Goal: Task Accomplishment & Management: Use online tool/utility

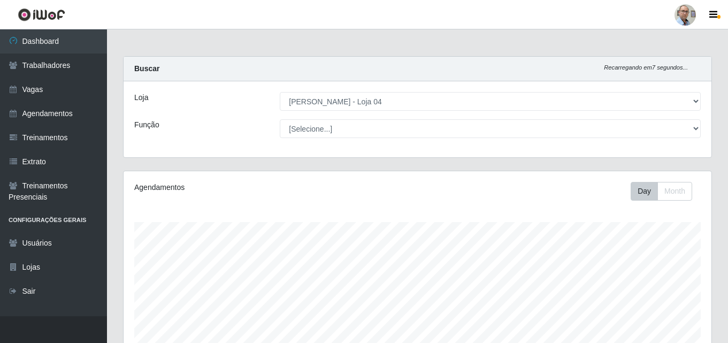
select select "251"
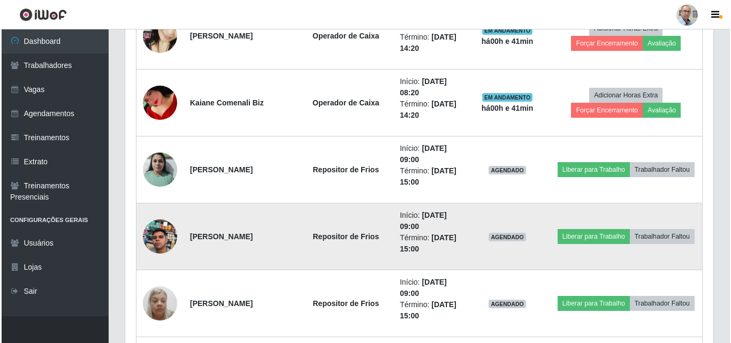
scroll to position [1207, 0]
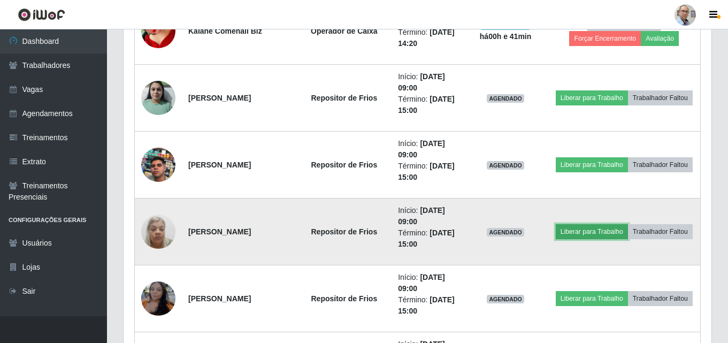
click at [622, 224] on button "Liberar para Trabalho" at bounding box center [592, 231] width 72 height 15
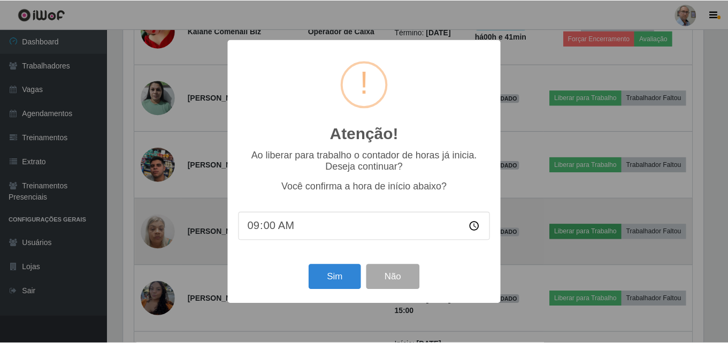
scroll to position [222, 583]
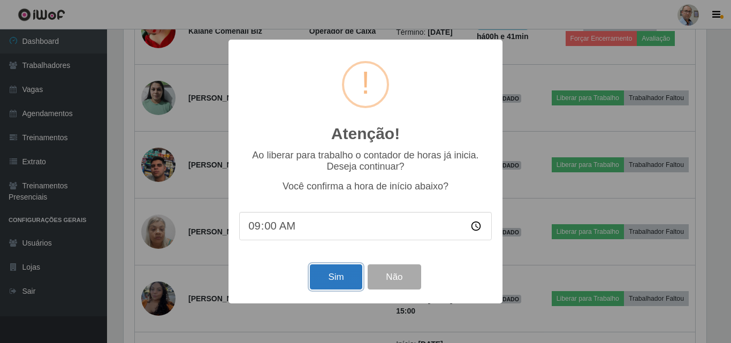
click at [325, 277] on button "Sim" at bounding box center [336, 276] width 52 height 25
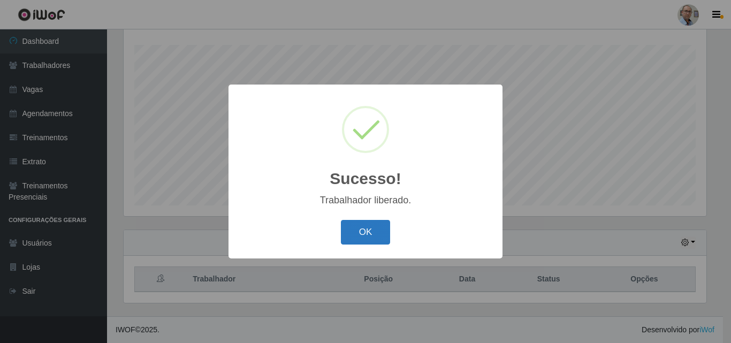
click at [349, 233] on button "OK" at bounding box center [366, 232] width 50 height 25
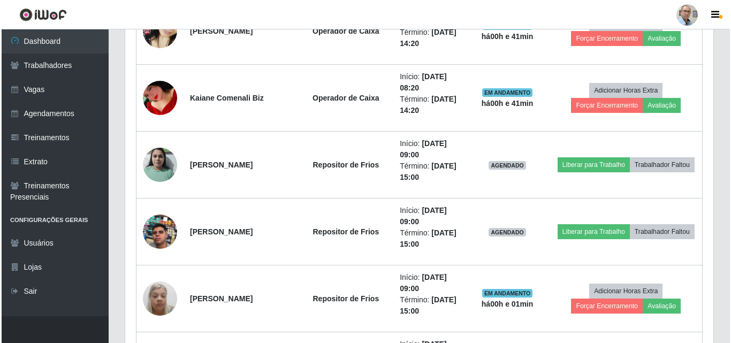
scroll to position [1194, 0]
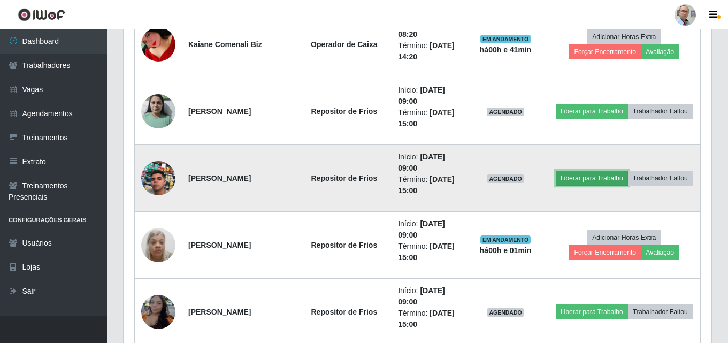
click at [623, 171] on button "Liberar para Trabalho" at bounding box center [592, 178] width 72 height 15
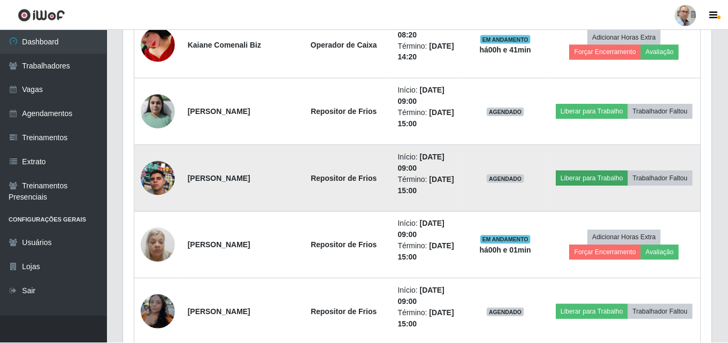
scroll to position [222, 583]
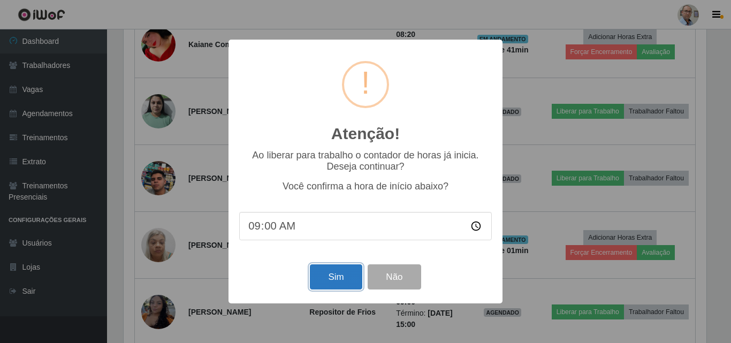
click at [337, 274] on button "Sim" at bounding box center [336, 276] width 52 height 25
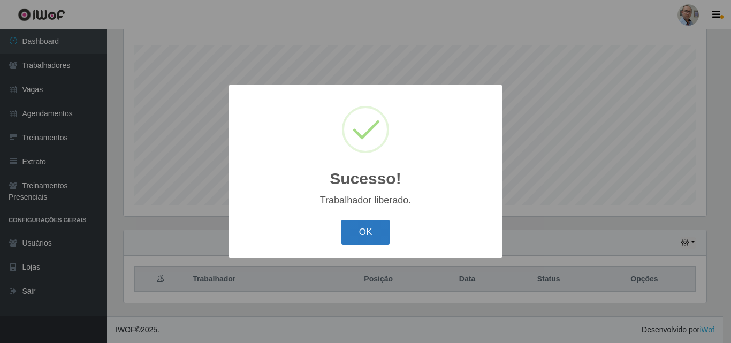
click at [353, 236] on button "OK" at bounding box center [366, 232] width 50 height 25
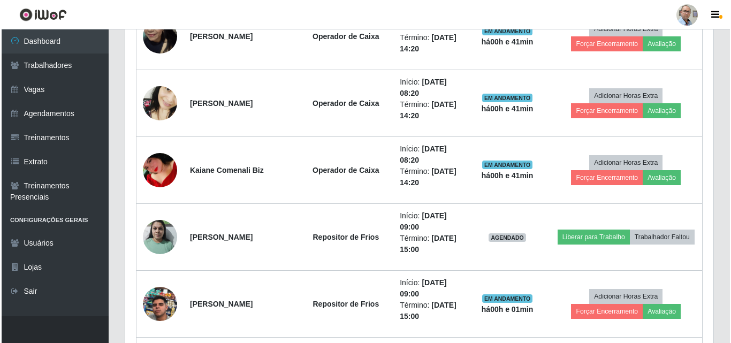
scroll to position [1087, 0]
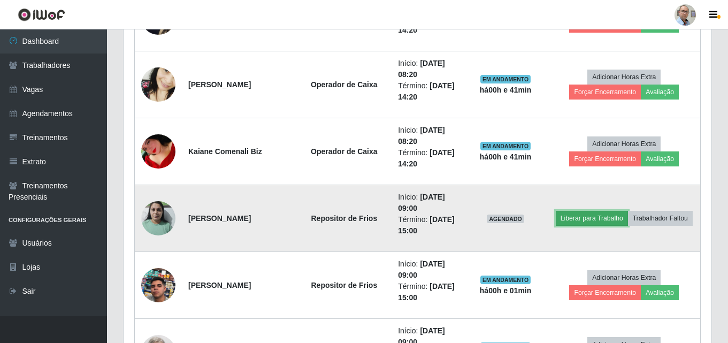
click at [628, 213] on button "Liberar para Trabalho" at bounding box center [592, 218] width 72 height 15
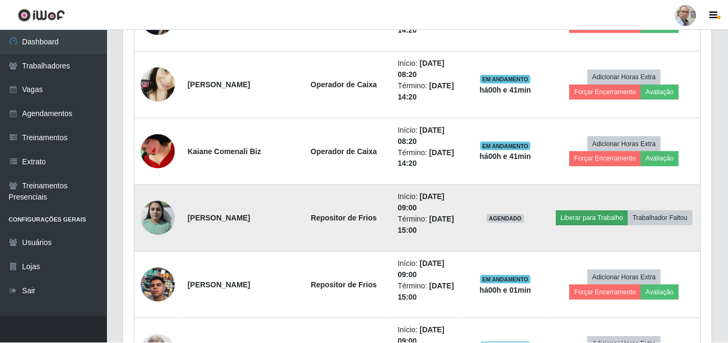
scroll to position [222, 583]
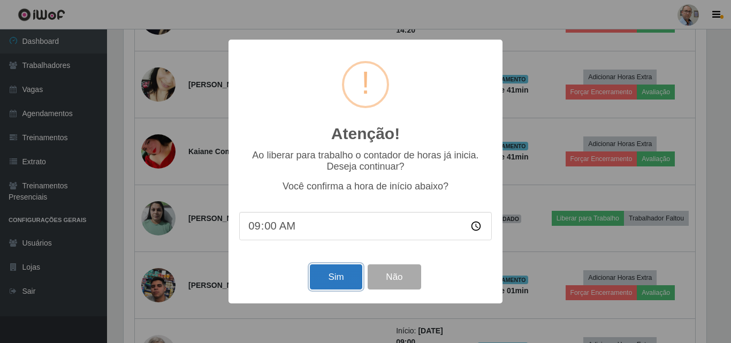
click at [338, 276] on button "Sim" at bounding box center [336, 276] width 52 height 25
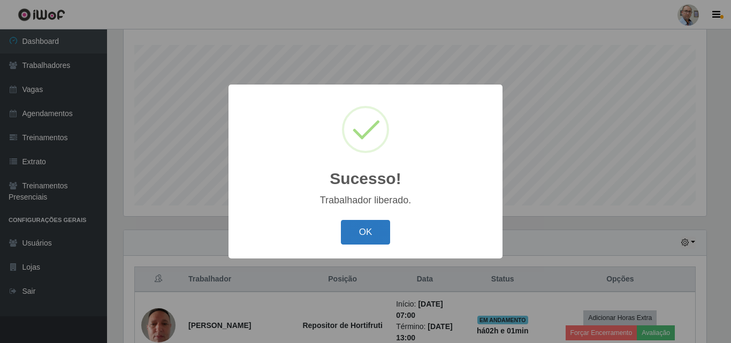
click at [378, 230] on button "OK" at bounding box center [366, 232] width 50 height 25
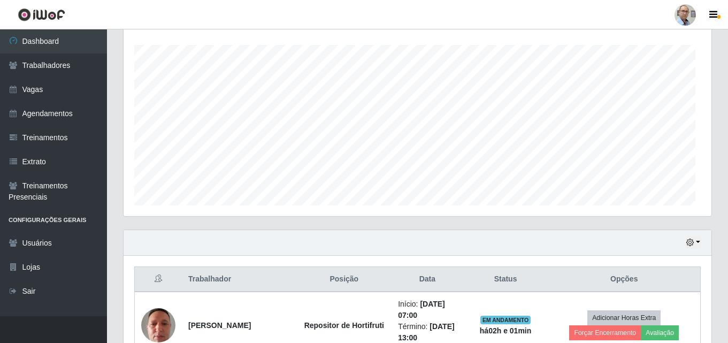
scroll to position [0, 0]
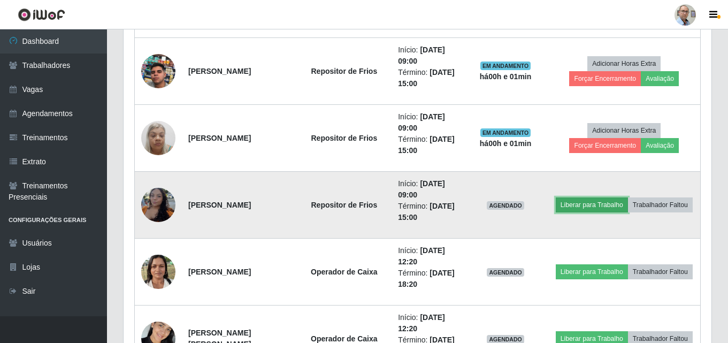
click at [623, 197] on button "Liberar para Trabalho" at bounding box center [592, 204] width 72 height 15
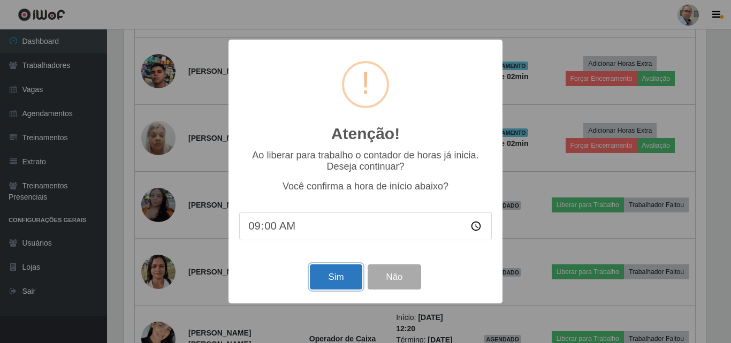
click at [351, 282] on button "Sim" at bounding box center [336, 276] width 52 height 25
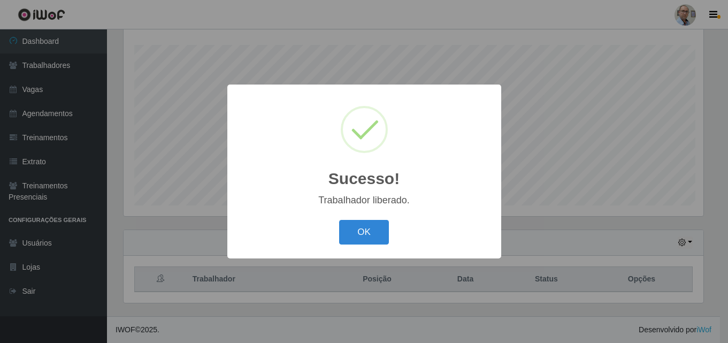
scroll to position [222, 583]
click at [363, 227] on button "OK" at bounding box center [366, 232] width 50 height 25
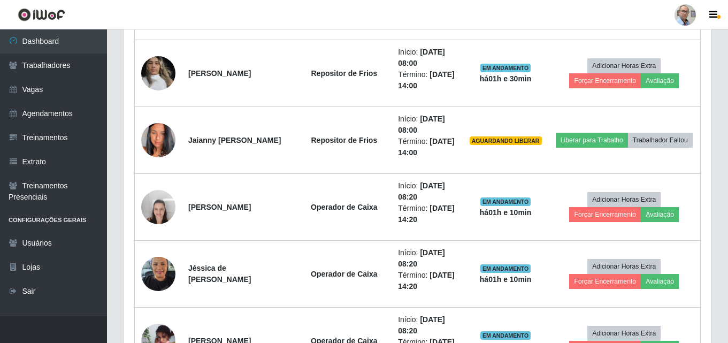
scroll to position [696, 0]
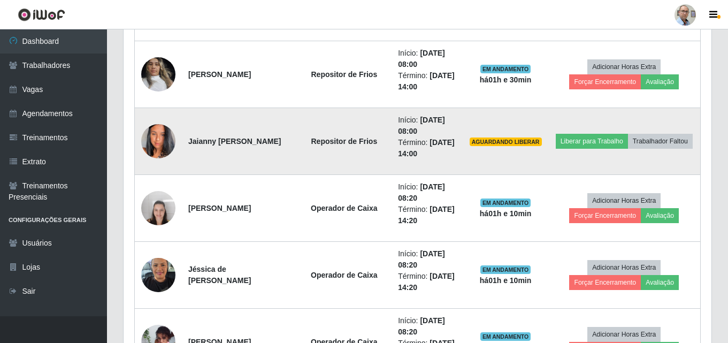
click at [165, 137] on img at bounding box center [158, 141] width 34 height 61
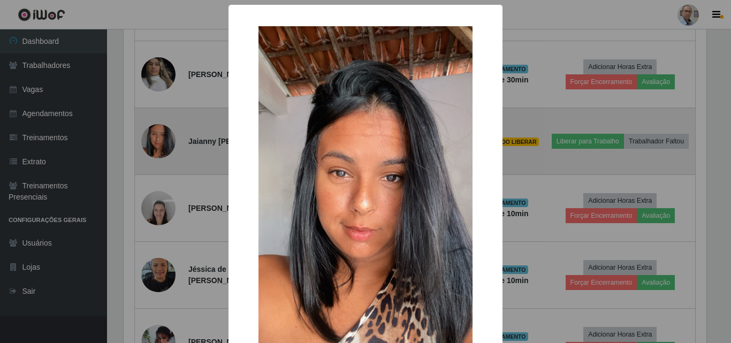
click at [165, 137] on div "× OK Cancel" at bounding box center [365, 171] width 731 height 343
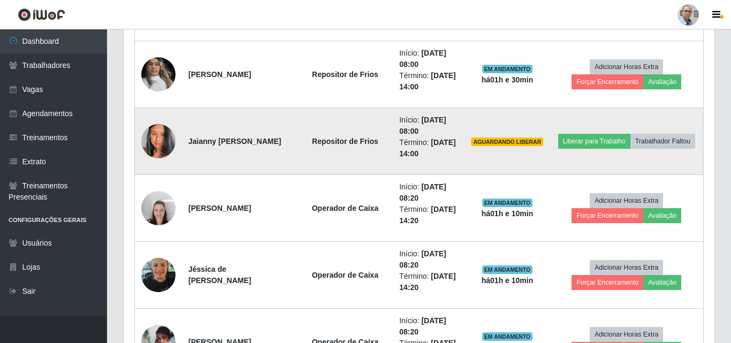
scroll to position [222, 588]
click at [171, 148] on img at bounding box center [158, 141] width 34 height 61
